Goal: Information Seeking & Learning: Learn about a topic

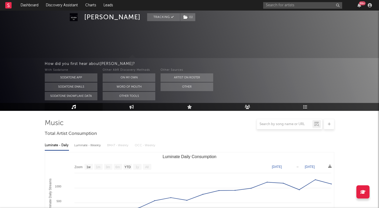
select select "1w"
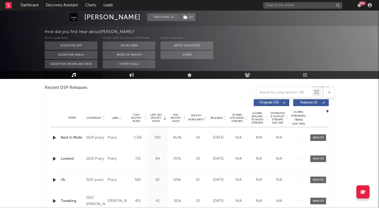
scroll to position [183, 0]
click at [309, 103] on span "Features ( 3 )" at bounding box center [309, 102] width 24 height 3
click at [225, 120] on icon at bounding box center [225, 119] width 3 height 2
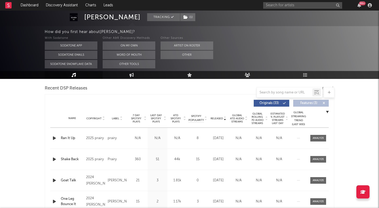
scroll to position [208, 0]
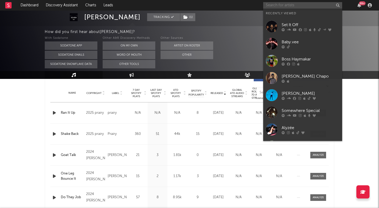
click at [277, 6] on input "text" at bounding box center [302, 5] width 79 height 7
click at [289, 42] on div "Baby.vee" at bounding box center [311, 42] width 58 height 6
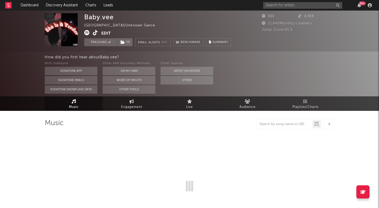
select select "1w"
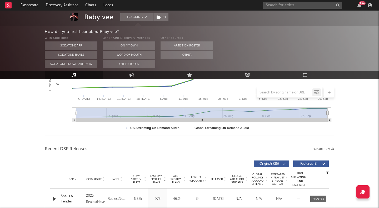
scroll to position [183, 0]
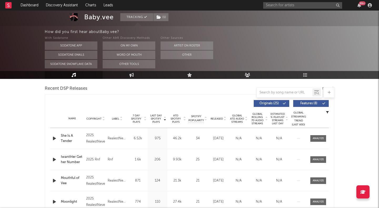
click at [306, 104] on span "Features ( 8 )" at bounding box center [309, 103] width 24 height 3
click at [227, 120] on div "Released" at bounding box center [219, 118] width 18 height 4
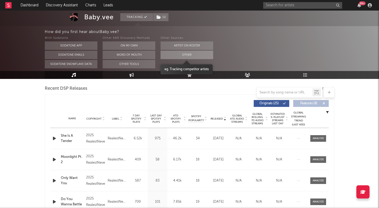
click at [192, 55] on button "Other" at bounding box center [187, 55] width 53 height 8
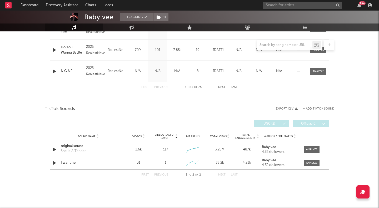
scroll to position [0, 0]
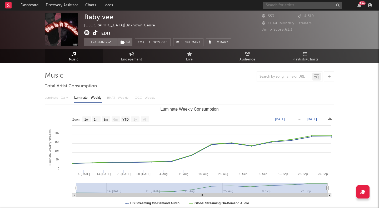
click at [280, 6] on input "text" at bounding box center [302, 5] width 79 height 7
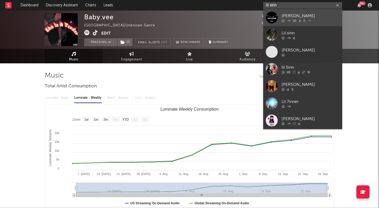
type input "lil sinn"
click at [288, 14] on div "Lil Sinn" at bounding box center [311, 16] width 58 height 6
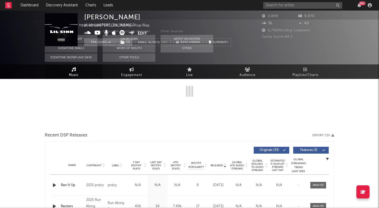
select select "1w"
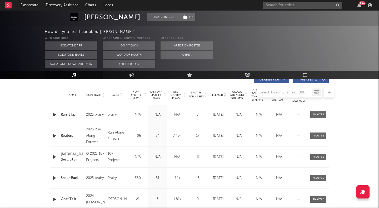
scroll to position [195, 0]
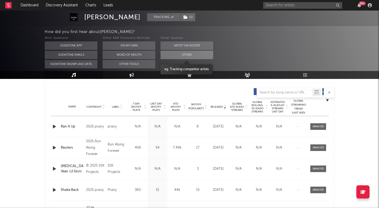
click at [181, 55] on button "Other" at bounding box center [187, 55] width 53 height 8
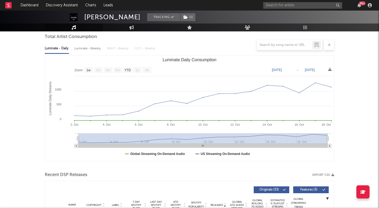
scroll to position [0, 0]
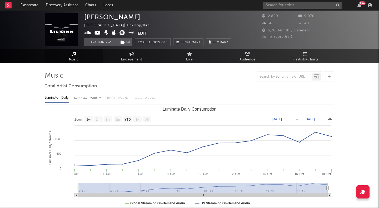
click at [140, 32] on button "Edit" at bounding box center [142, 33] width 9 height 7
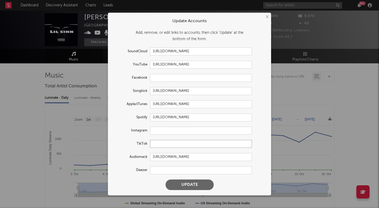
click at [161, 147] on input "text" at bounding box center [201, 144] width 102 height 8
paste input "https://www.tiktok.com/@thereal_lilsinnn"
click at [194, 183] on button "Update" at bounding box center [190, 184] width 48 height 11
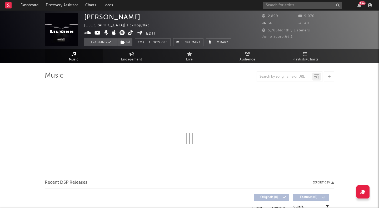
type input "https://www.tiktok.com/share/user/6899917150711284742"
select select "1w"
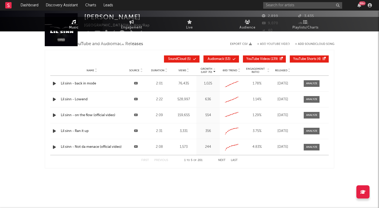
scroll to position [3, 0]
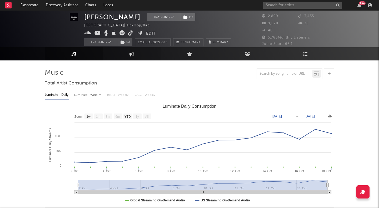
click at [133, 51] on icon at bounding box center [132, 53] width 4 height 4
select select "1w"
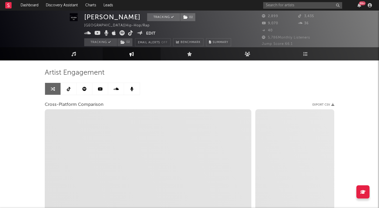
click at [72, 92] on link at bounding box center [69, 89] width 16 height 12
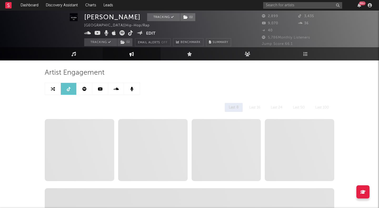
select select "6m"
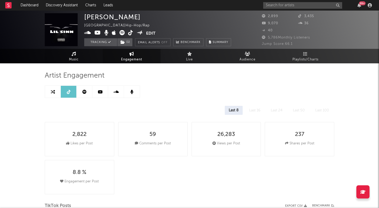
click at [72, 56] on link "Music" at bounding box center [74, 56] width 58 height 14
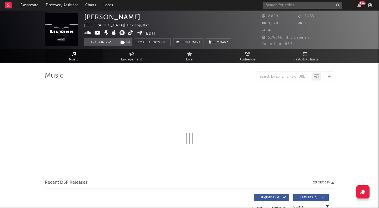
select select "1w"
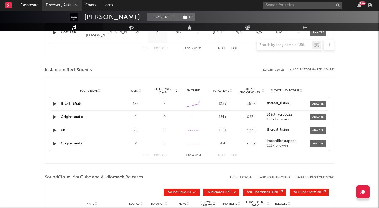
scroll to position [317, 0]
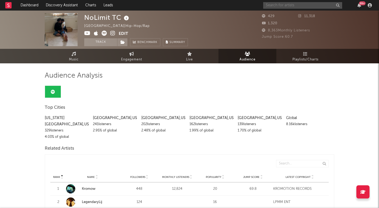
click at [292, 6] on input "text" at bounding box center [302, 5] width 79 height 7
type input "rachel williams"
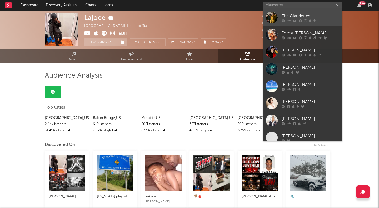
type input "claudettes"
click at [291, 14] on div "The Claudettes" at bounding box center [311, 16] width 58 height 6
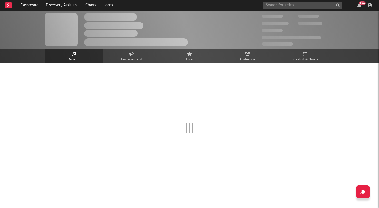
select select "1w"
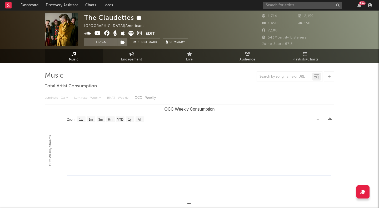
click at [139, 33] on icon at bounding box center [139, 33] width 5 height 5
click at [282, 3] on input "text" at bounding box center [302, 5] width 79 height 7
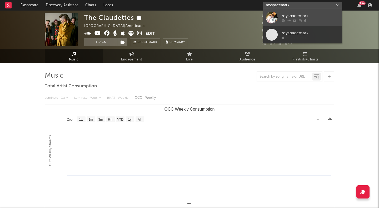
type input "myspacemark"
click at [294, 13] on div "myspacemark" at bounding box center [311, 16] width 58 height 6
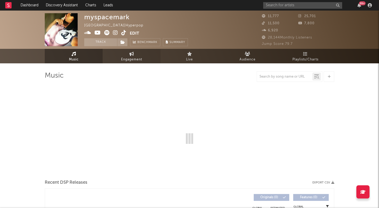
select select "6m"
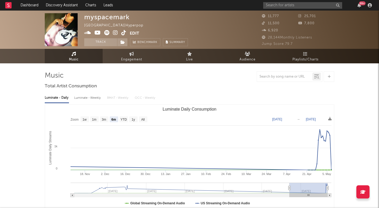
click at [115, 31] on icon at bounding box center [115, 32] width 5 height 5
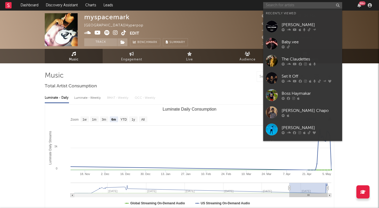
click at [283, 4] on input "text" at bounding box center [302, 5] width 79 height 7
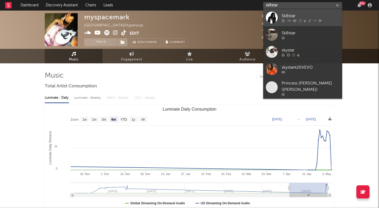
type input "sk8star"
click at [296, 12] on link "Sk8star" at bounding box center [302, 17] width 79 height 17
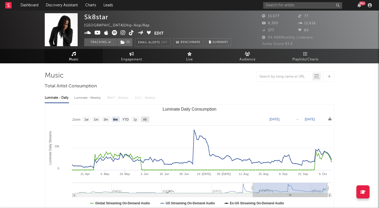
click at [142, 119] on rect "Luminate Daily Consumption" at bounding box center [145, 119] width 8 height 6
select select "All"
type input "2024-02-04"
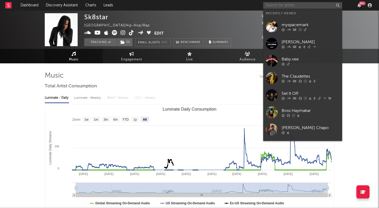
click at [277, 6] on input "text" at bounding box center [302, 5] width 79 height 7
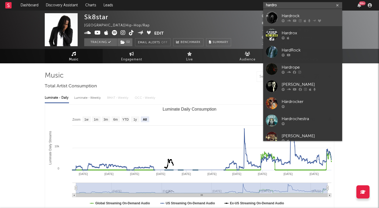
type input "hardro"
click at [310, 16] on div "Hardrock" at bounding box center [311, 16] width 58 height 6
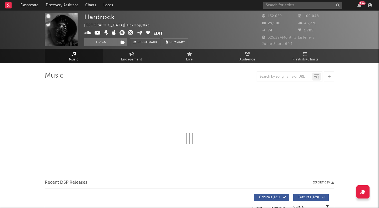
select select "6m"
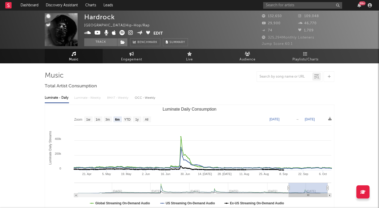
click at [123, 32] on icon at bounding box center [122, 32] width 5 height 5
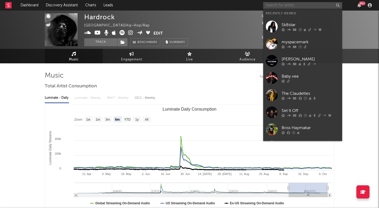
drag, startPoint x: 123, startPoint y: 32, endPoint x: 271, endPoint y: 2, distance: 150.6
click at [271, 2] on input "text" at bounding box center [302, 5] width 79 height 7
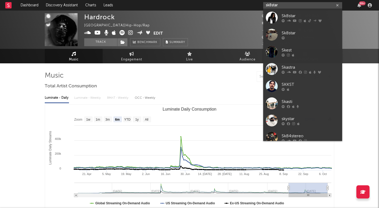
type input "sk8star"
click at [288, 13] on div "Sk8star" at bounding box center [311, 16] width 58 height 6
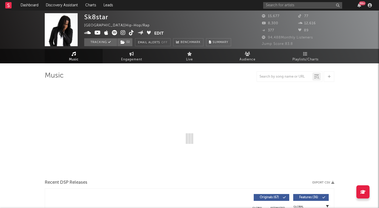
select select "6m"
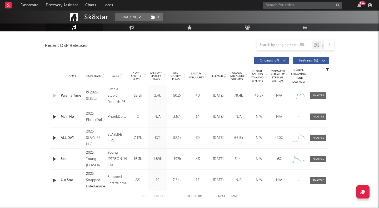
scroll to position [179, 0]
click at [315, 58] on span "Features ( 36 )" at bounding box center [309, 59] width 24 height 3
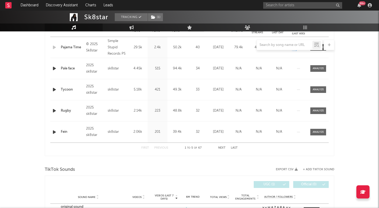
scroll to position [230, 0]
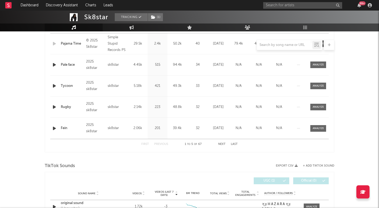
click at [223, 142] on div "First Previous 1 to 5 of 67 Next Last" at bounding box center [189, 144] width 96 height 10
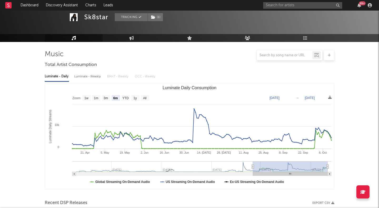
scroll to position [0, 0]
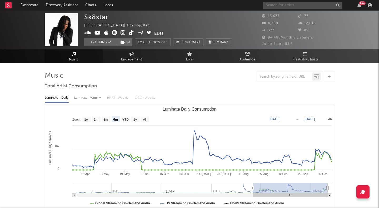
click at [304, 5] on input "text" at bounding box center [302, 5] width 79 height 7
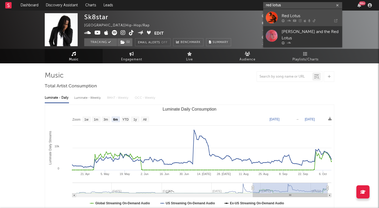
type input "red lotus"
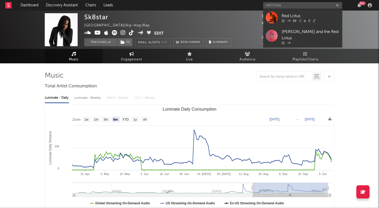
click at [291, 13] on div "Red Lotus" at bounding box center [311, 16] width 58 height 6
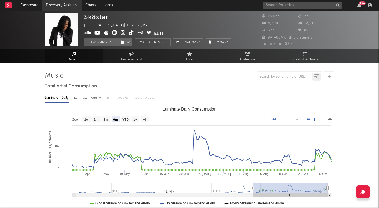
click at [66, 8] on link "Discovery Assistant" at bounding box center [62, 5] width 40 height 11
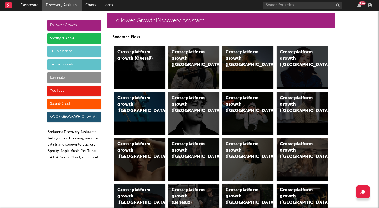
scroll to position [9, 0]
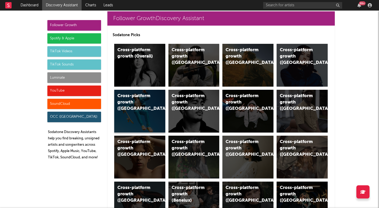
click at [129, 101] on div "Cross-platform growth (Australia)" at bounding box center [136, 102] width 36 height 19
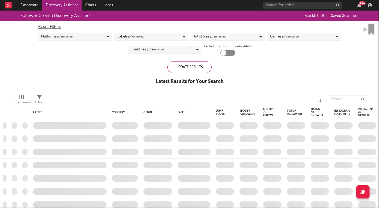
checkbox input "true"
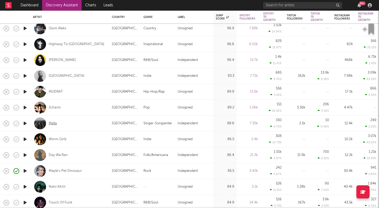
click at [51, 122] on div "Mella" at bounding box center [53, 123] width 8 height 5
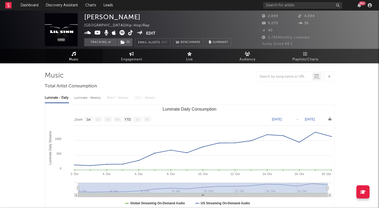
click at [75, 53] on icon at bounding box center [74, 54] width 4 height 4
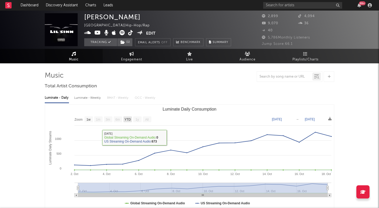
click at [127, 116] on rect "Luminate Daily Consumption" at bounding box center [128, 119] width 8 height 6
select select "YTD"
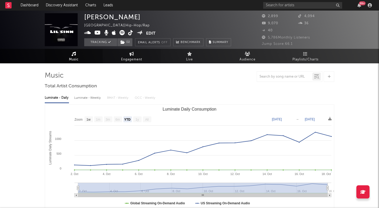
click at [131, 58] on span "Engagement" at bounding box center [131, 59] width 21 height 6
select select "1w"
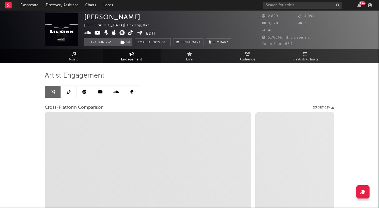
select select "1m"
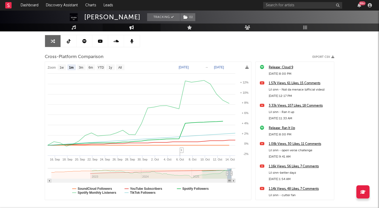
scroll to position [62, 0]
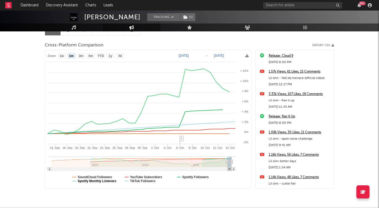
click at [101, 181] on text "Spotify Monthly Listeners" at bounding box center [97, 181] width 39 height 4
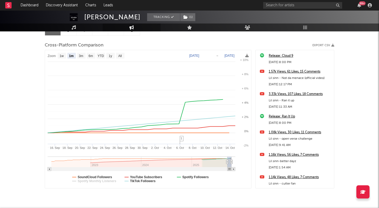
select select "1m"
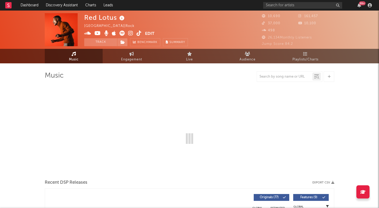
select select "6m"
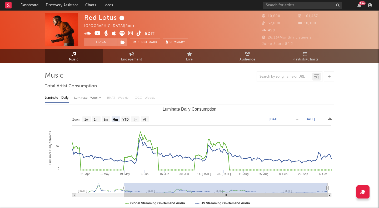
click at [128, 31] on span at bounding box center [114, 34] width 61 height 7
click at [129, 32] on icon at bounding box center [130, 33] width 5 height 5
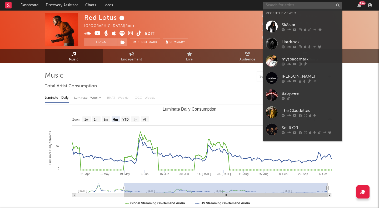
click at [277, 2] on input "text" at bounding box center [302, 5] width 79 height 7
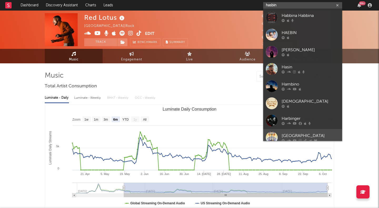
type input "hasbin"
click at [306, 135] on div "Hazbin Hotel" at bounding box center [311, 136] width 58 height 6
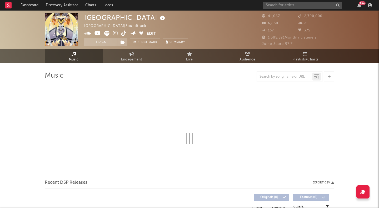
select select "1w"
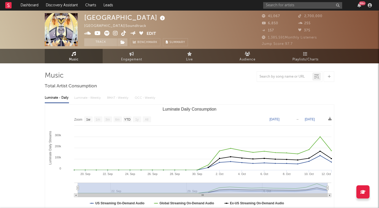
click at [114, 31] on icon at bounding box center [115, 33] width 5 height 5
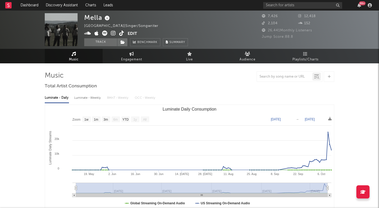
click at [113, 33] on icon at bounding box center [113, 33] width 5 height 5
click at [104, 32] on icon at bounding box center [104, 33] width 5 height 5
click at [124, 118] on text "YTD" at bounding box center [126, 120] width 6 height 4
select select "YTD"
click at [128, 61] on span "Engagement" at bounding box center [131, 59] width 21 height 6
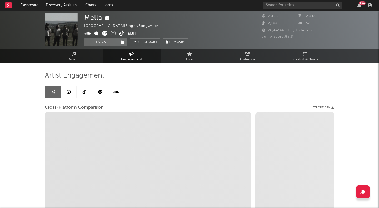
select select "1w"
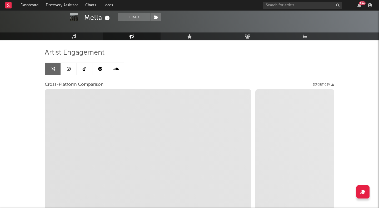
scroll to position [27, 0]
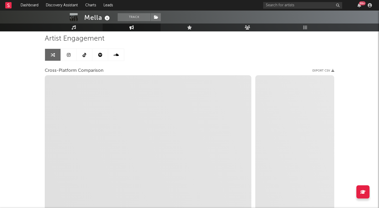
select select "1m"
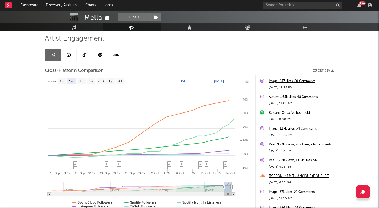
scroll to position [80, 0]
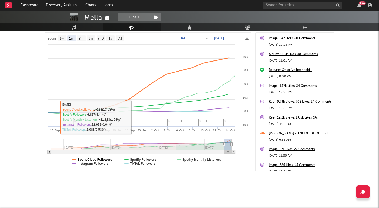
click at [85, 157] on rect at bounding box center [148, 102] width 206 height 138
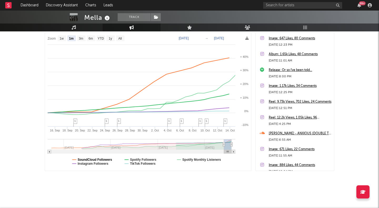
click at [89, 160] on text "SoundCloud Followers" at bounding box center [95, 160] width 35 height 4
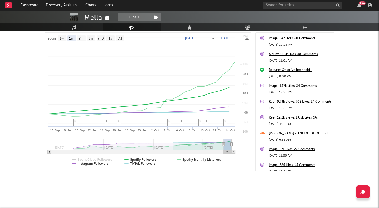
select select "1m"
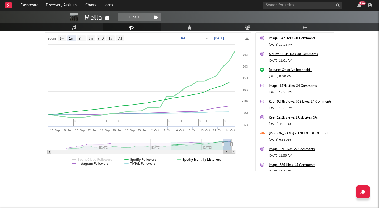
click at [193, 159] on text "Spotify Monthly Listeners" at bounding box center [202, 160] width 39 height 4
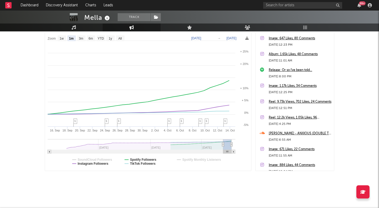
select select "1m"
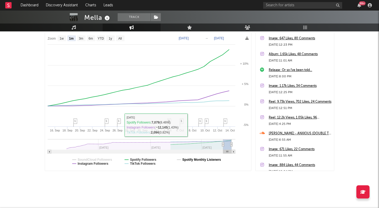
click at [191, 160] on text "Spotify Monthly Listeners" at bounding box center [202, 160] width 39 height 4
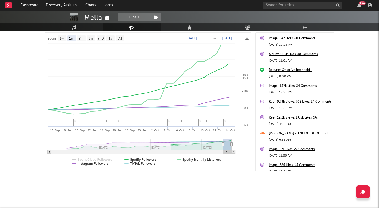
select select "1m"
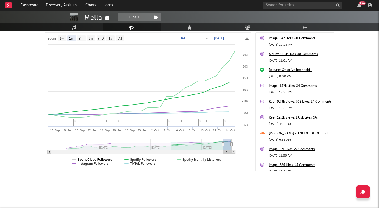
click at [106, 159] on text "SoundCloud Followers" at bounding box center [95, 160] width 35 height 4
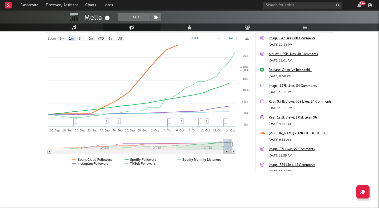
select select "1m"
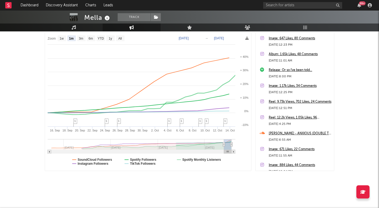
click at [201, 175] on div "Artist Engagement Cross-Platform Comparison Export CSV Zoom 1w 1m 3m 6m YTD 1y …" at bounding box center [190, 88] width 290 height 208
click at [177, 174] on div "Artist Engagement Cross-Platform Comparison Export CSV Zoom 1w 1m 3m 6m YTD 1y …" at bounding box center [190, 88] width 290 height 208
click at [197, 168] on rect at bounding box center [148, 102] width 206 height 138
click at [198, 175] on div "Artist Engagement Cross-Platform Comparison Export CSV Zoom 1w 1m 3m 6m YTD 1y …" at bounding box center [190, 88] width 290 height 208
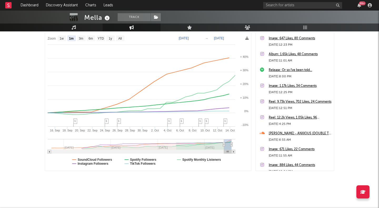
click at [179, 183] on div "Artist Engagement Cross-Platform Comparison Export CSV Zoom 1w 1m 3m 6m YTD 1y …" at bounding box center [190, 88] width 290 height 208
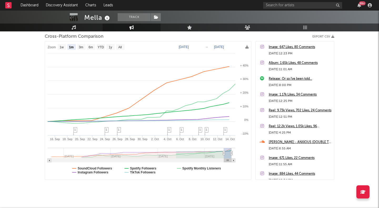
click at [191, 188] on div "Artist Engagement Cross-Platform Comparison Export CSV Zoom 1w 1m 3m 6m YTD 1y …" at bounding box center [190, 96] width 290 height 208
click at [204, 188] on div "Artist Engagement Cross-Platform Comparison Export CSV Zoom 1w 1m 3m 6m YTD 1y …" at bounding box center [190, 96] width 290 height 208
click at [214, 188] on div "Artist Engagement Cross-Platform Comparison Export CSV Zoom 1w 1m 3m 6m YTD 1y …" at bounding box center [190, 96] width 290 height 208
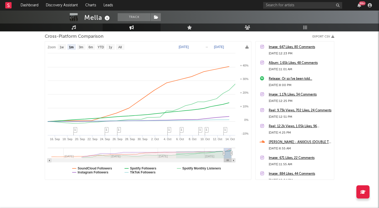
click at [155, 189] on div "Artist Engagement Cross-Platform Comparison Export CSV Zoom 1w 1m 3m 6m YTD 1y …" at bounding box center [190, 96] width 290 height 208
click at [77, 181] on div "Artist Engagement Cross-Platform Comparison Export CSV Zoom 1w 1m 3m 6m YTD 1y …" at bounding box center [190, 96] width 290 height 208
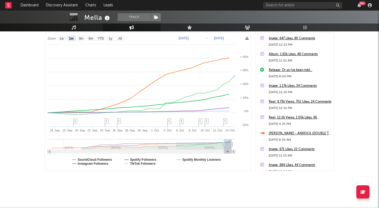
click at [135, 181] on div "Artist Engagement Cross-Platform Comparison Export CSV Zoom 1w 1m 3m 6m YTD 1y …" at bounding box center [190, 88] width 290 height 208
click at [16, 95] on div "Mella Track [GEOGRAPHIC_DATA] | Singer/Songwriter Edit Track Benchmark Summary …" at bounding box center [189, 69] width 379 height 277
click at [18, 85] on div "Mella Track [GEOGRAPHIC_DATA] | Singer/Songwriter Edit Track Benchmark Summary …" at bounding box center [189, 69] width 379 height 277
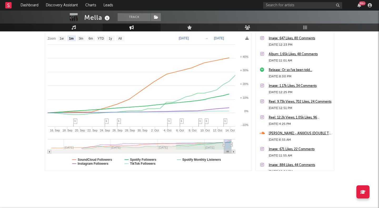
click at [18, 85] on div "Mella Track [GEOGRAPHIC_DATA] | Singer/Songwriter Edit Track Benchmark Summary …" at bounding box center [189, 69] width 379 height 277
click at [19, 93] on div "Mella Track [GEOGRAPHIC_DATA] | Singer/Songwriter Edit Track Benchmark Summary …" at bounding box center [189, 69] width 379 height 277
click at [18, 93] on div "Mella Track [GEOGRAPHIC_DATA] | Singer/Songwriter Edit Track Benchmark Summary …" at bounding box center [189, 69] width 379 height 277
click at [188, 182] on div "Artist Engagement Cross-Platform Comparison Export CSV Zoom 1w 1m 3m 6m YTD 1y …" at bounding box center [190, 88] width 290 height 208
click at [267, 180] on div "Artist Engagement Cross-Platform Comparison Export CSV Zoom 1w 1m 3m 6m YTD 1y …" at bounding box center [190, 88] width 290 height 208
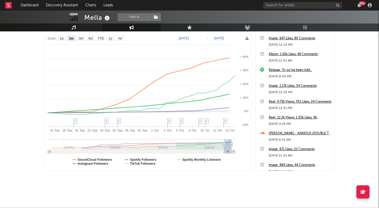
click at [253, 170] on div "Zoom 1w 1m 3m 6m YTD 1y All [DATE] [DATE] Created with Highcharts 10.3.3 [DATE]…" at bounding box center [190, 101] width 290 height 138
click at [253, 167] on div "Zoom 1w 1m 3m 6m YTD 1y All [DATE] [DATE] Created with Highcharts 10.3.3 [DATE]…" at bounding box center [190, 101] width 290 height 138
click at [192, 158] on text "Spotify Monthly Listeners" at bounding box center [202, 160] width 39 height 4
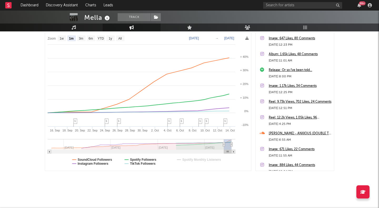
select select "1m"
click at [109, 159] on text "SoundCloud Followers" at bounding box center [95, 160] width 35 height 4
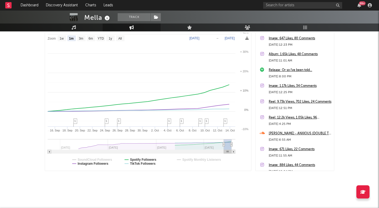
select select "1m"
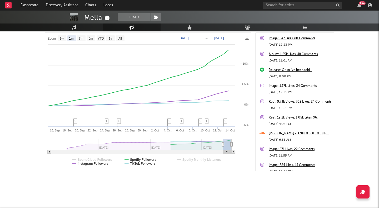
click at [143, 181] on div "Artist Engagement Cross-Platform Comparison Export CSV Zoom 1w 1m 3m 6m YTD 1y …" at bounding box center [190, 88] width 290 height 208
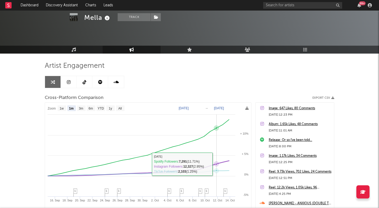
scroll to position [0, 0]
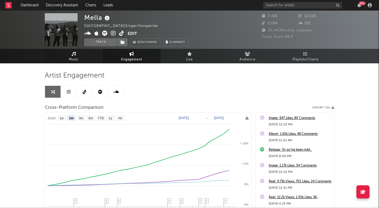
click at [87, 57] on link "Music" at bounding box center [74, 56] width 58 height 14
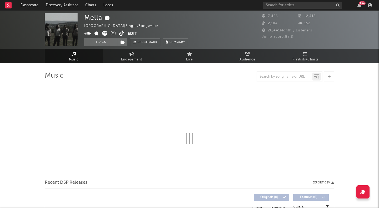
select select "1w"
